Goal: Check status: Check status

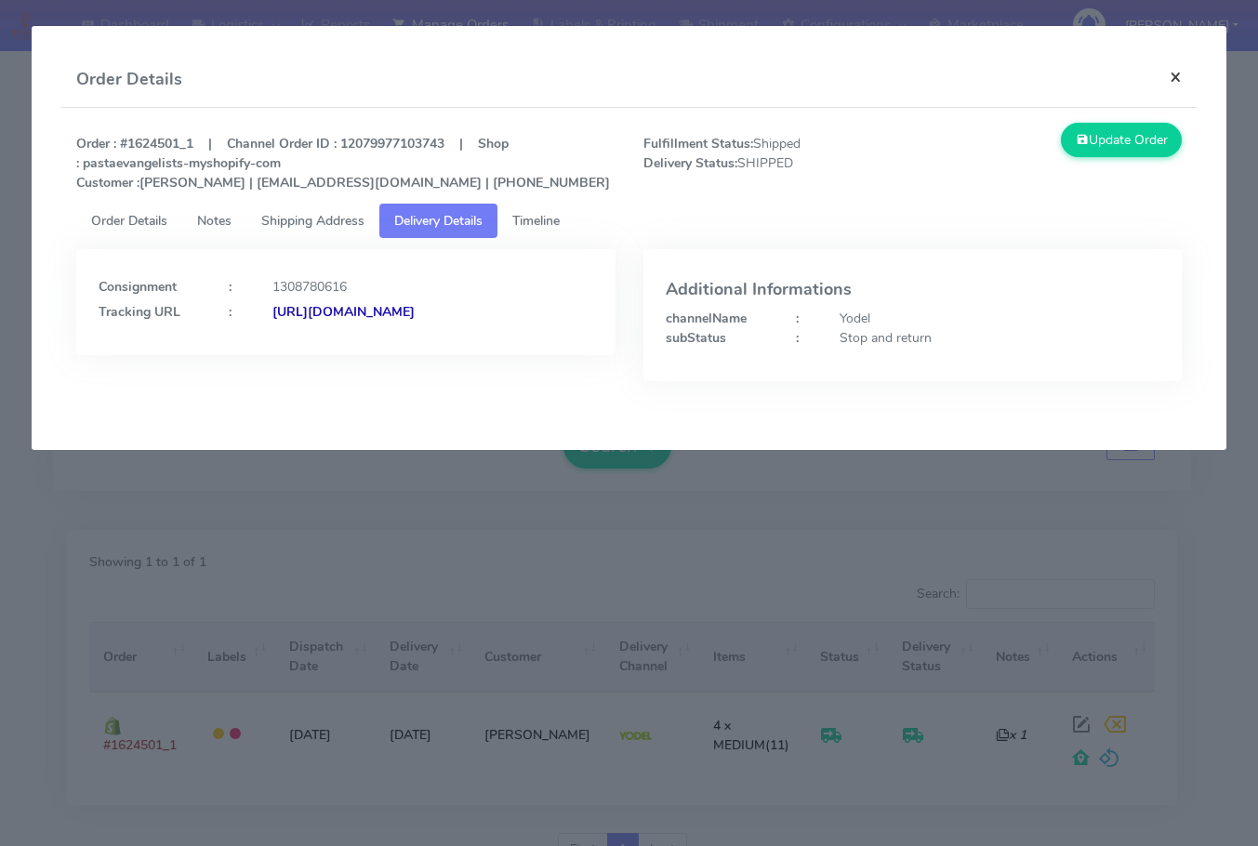
click at [1191, 73] on button "×" at bounding box center [1176, 76] width 42 height 49
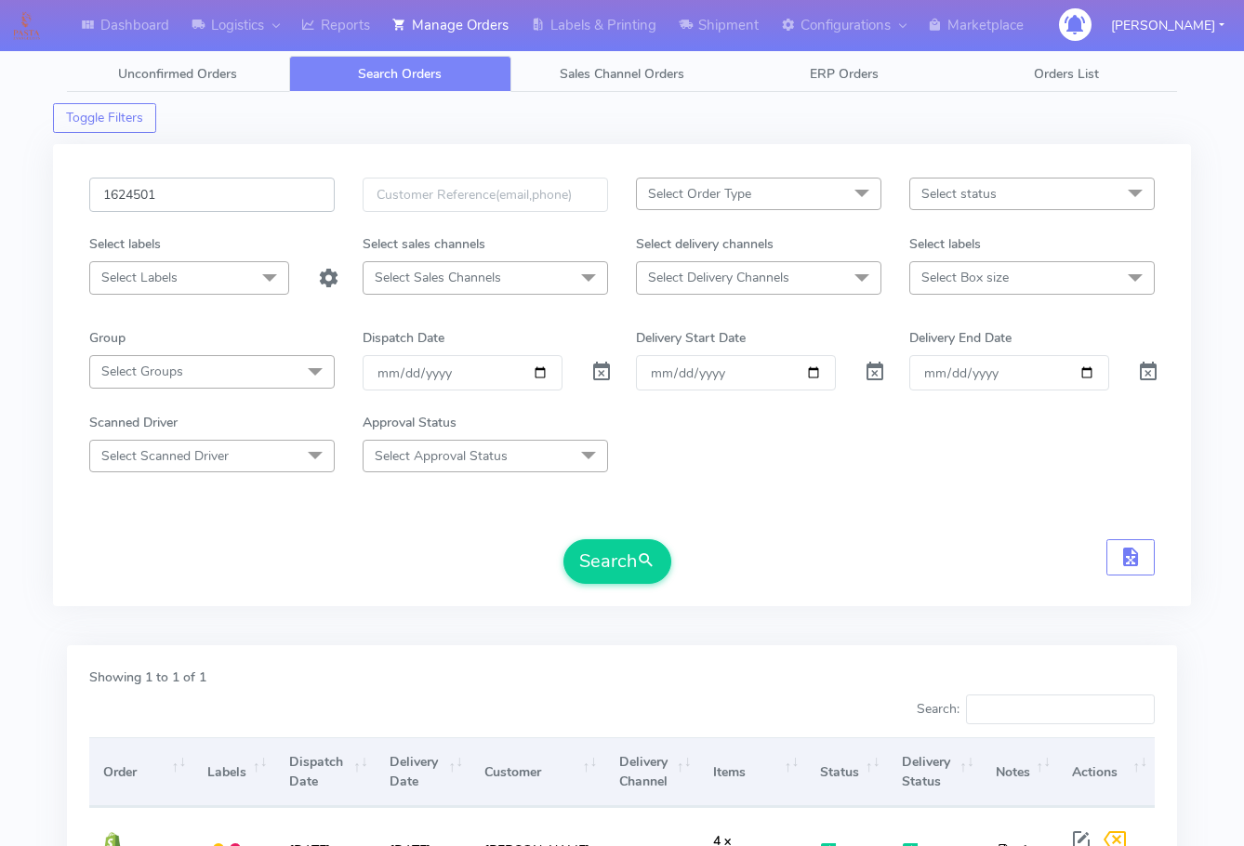
click at [212, 192] on input "1624501" at bounding box center [211, 195] width 245 height 34
paste input "666"
type input "1624666"
click at [616, 570] on button "Search" at bounding box center [617, 561] width 108 height 45
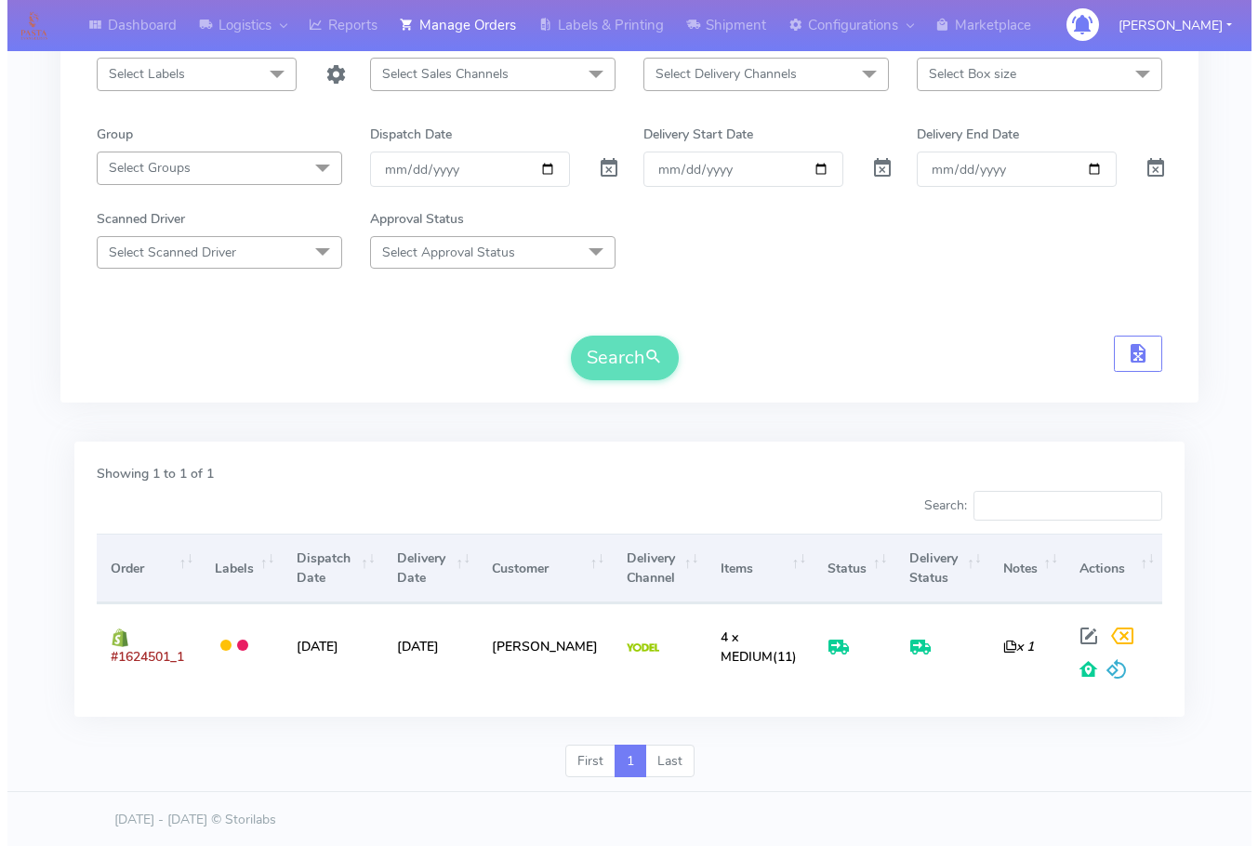
scroll to position [205, 0]
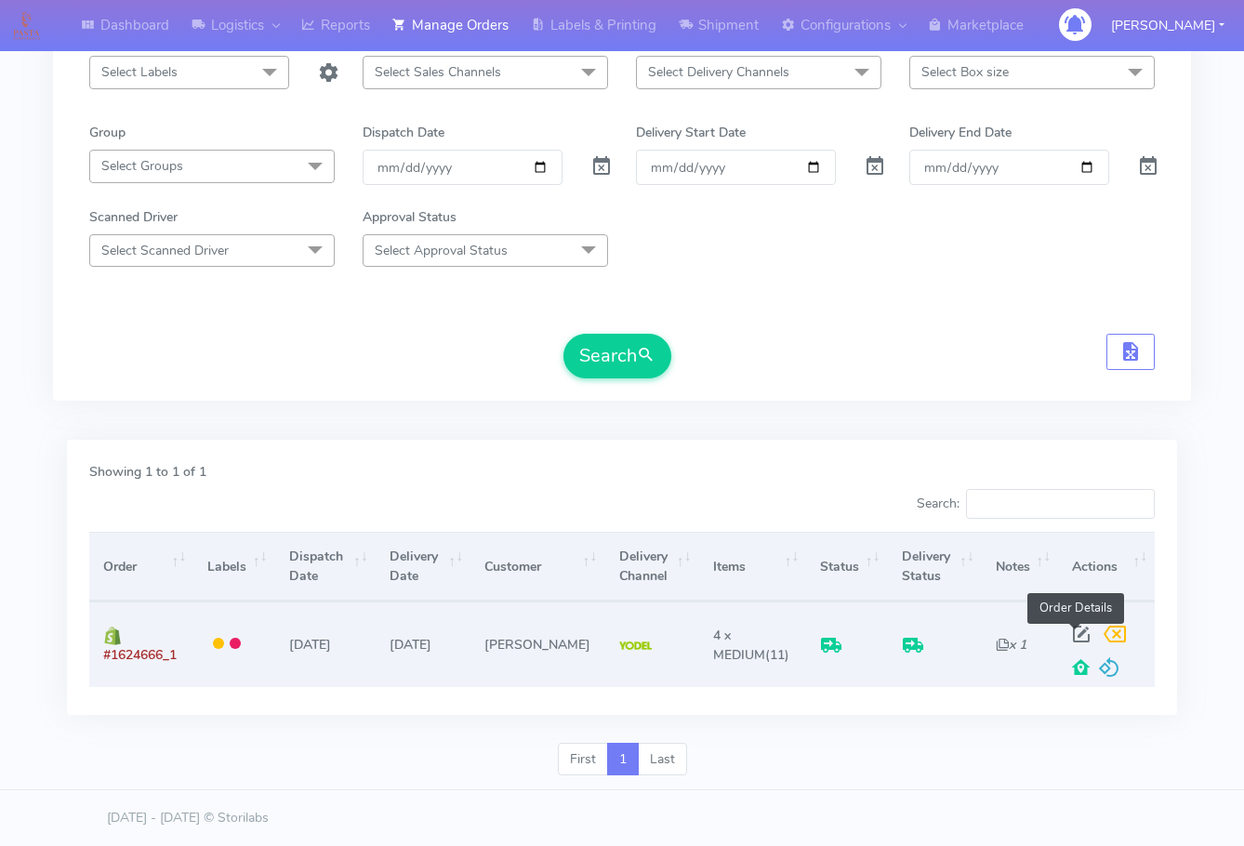
click at [1074, 629] on span at bounding box center [1081, 638] width 33 height 18
select select "5"
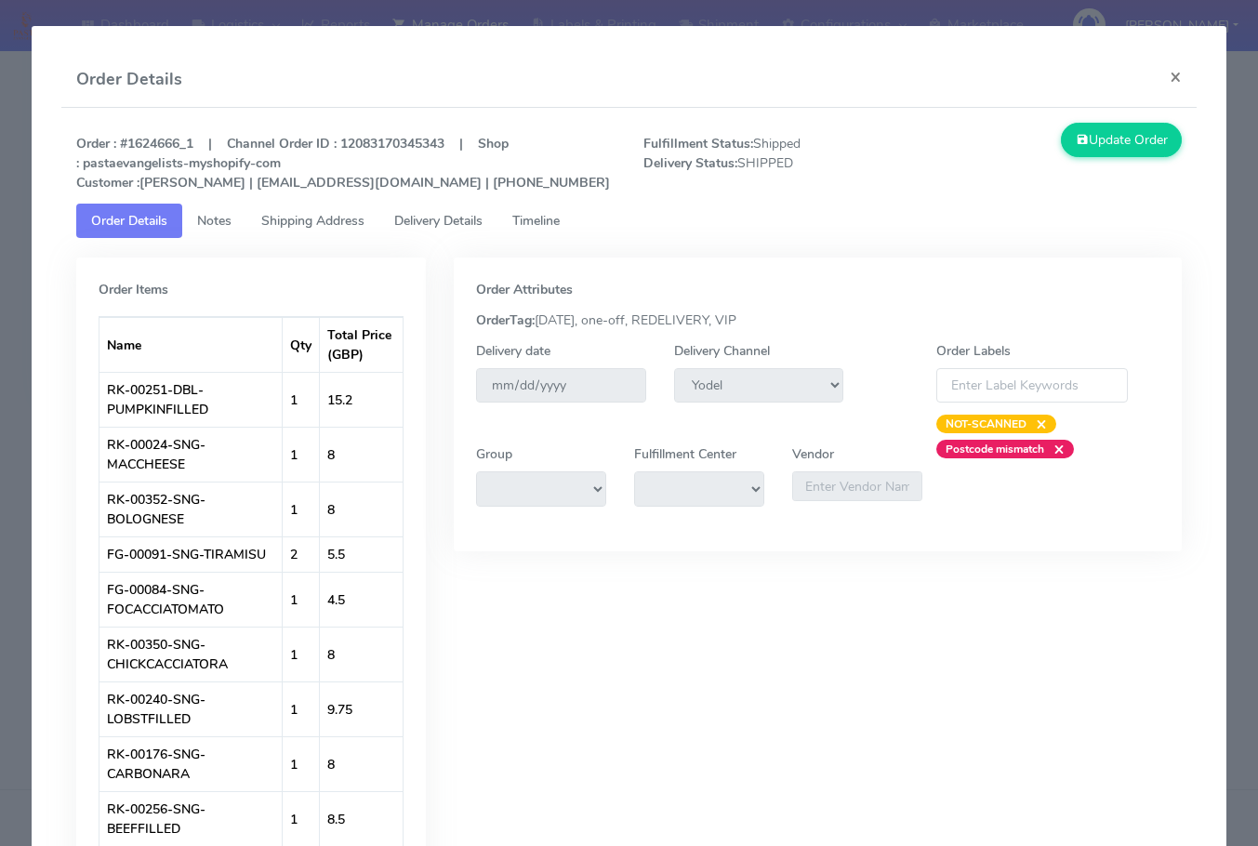
click at [311, 227] on span "Shipping Address" at bounding box center [312, 221] width 103 height 18
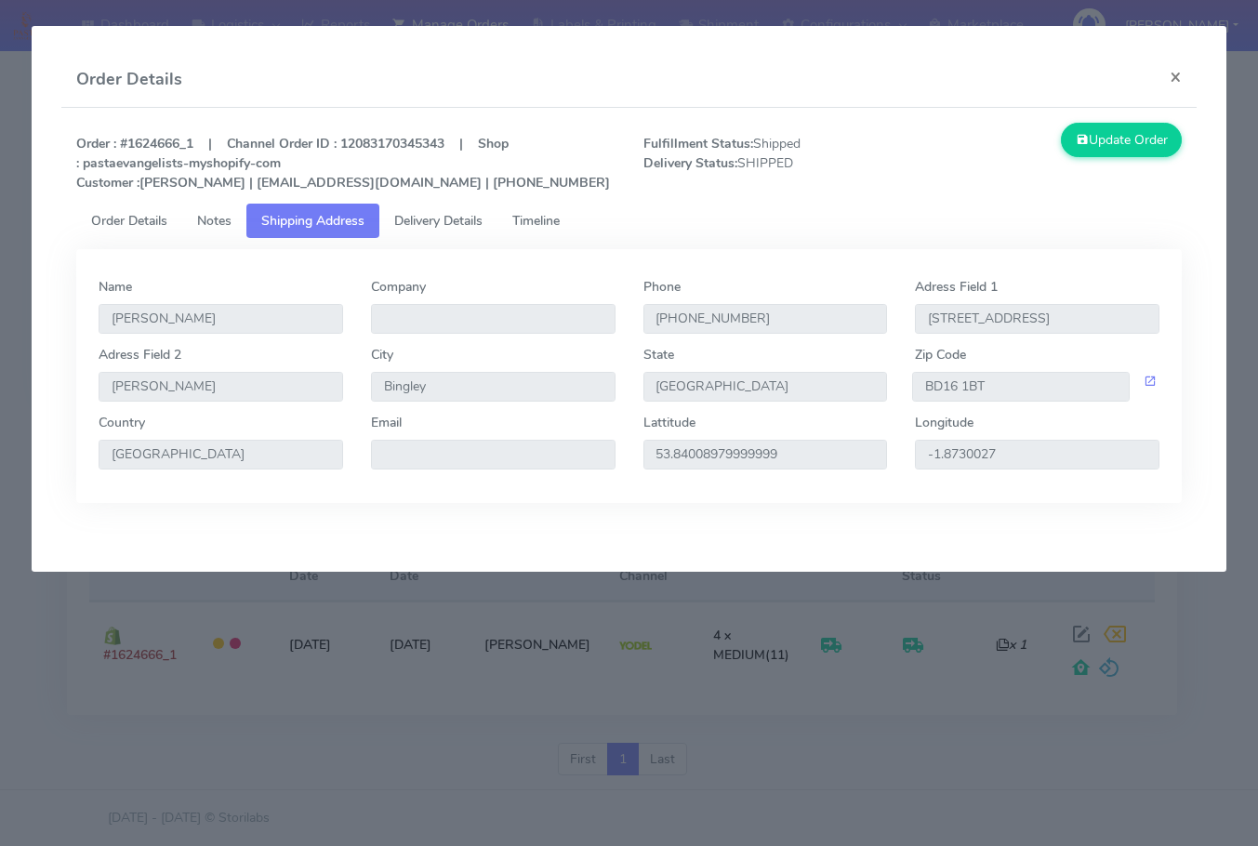
click at [444, 225] on span "Delivery Details" at bounding box center [438, 221] width 88 height 18
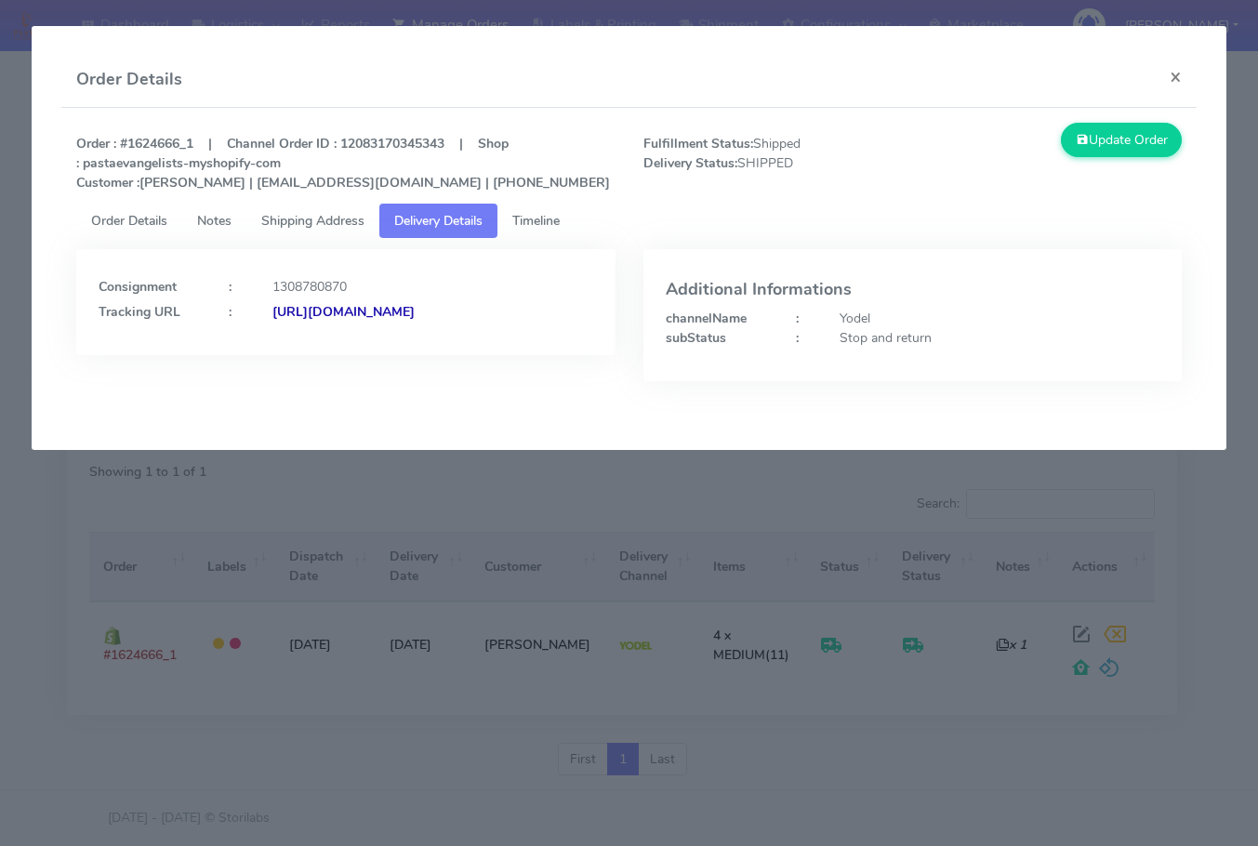
drag, startPoint x: 539, startPoint y: 348, endPoint x: 298, endPoint y: 374, distance: 242.2
click at [298, 355] on div "Consignment : 1308780870 Tracking URL : [URL][DOMAIN_NAME]" at bounding box center [345, 302] width 539 height 106
copy strong "JJD0002249960899789"
